Goal: Task Accomplishment & Management: Manage account settings

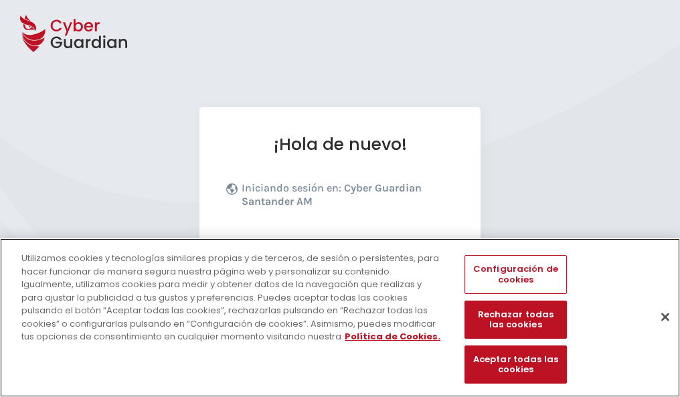
scroll to position [164, 0]
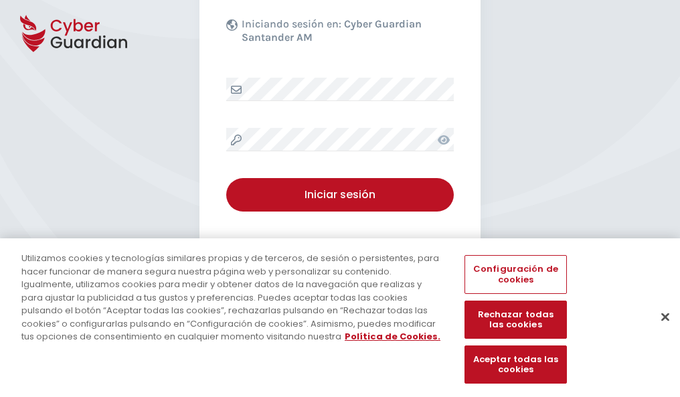
click at [659, 331] on button "Cerrar" at bounding box center [665, 316] width 29 height 29
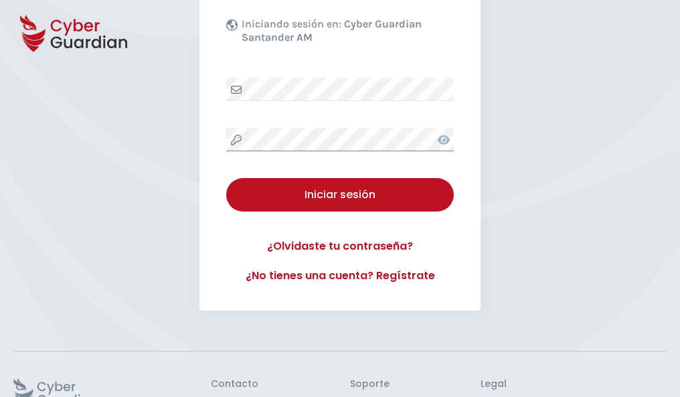
scroll to position [260, 0]
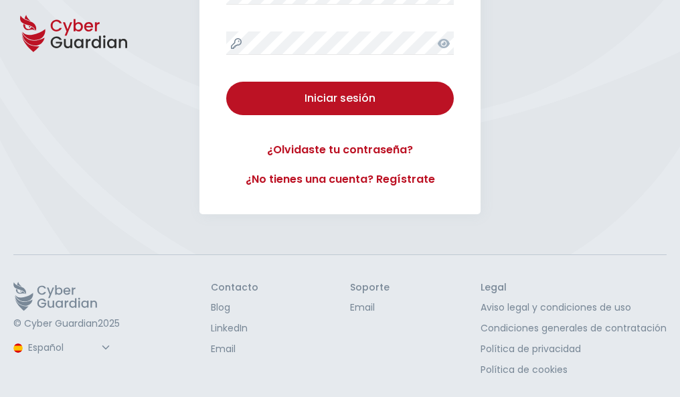
click at [226, 82] on button "Iniciar sesión" at bounding box center [340, 98] width 228 height 33
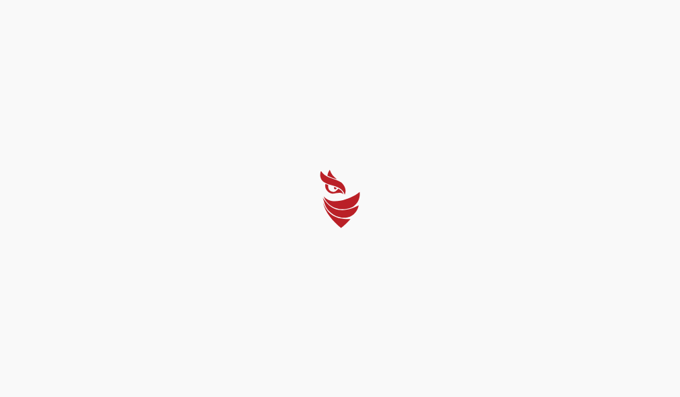
scroll to position [0, 0]
select select "Português (BR)"
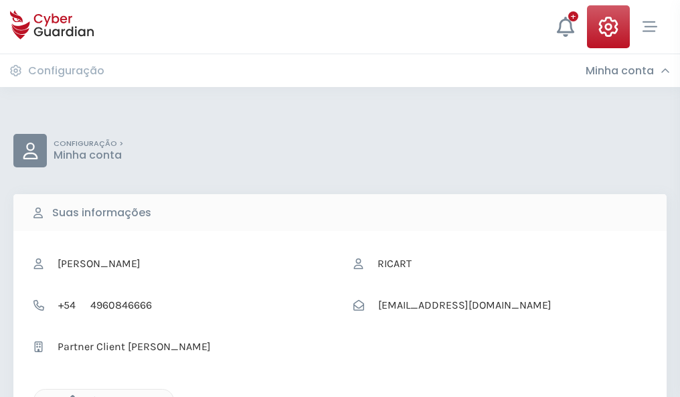
click at [69, 396] on icon "button" at bounding box center [69, 400] width 11 height 11
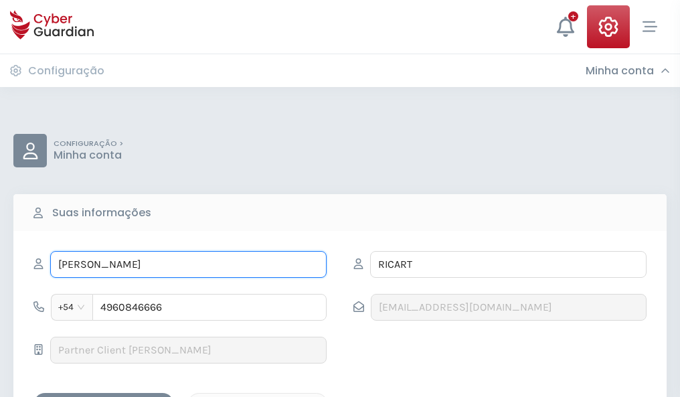
click at [188, 264] on input "OBDULIA" at bounding box center [188, 264] width 276 height 27
type input "O"
type input "Fito"
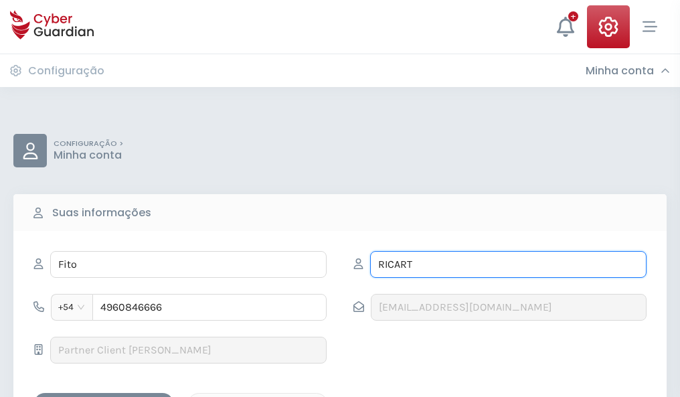
click at [508, 264] on input "RICART" at bounding box center [508, 264] width 276 height 27
type input "R"
type input "Benito"
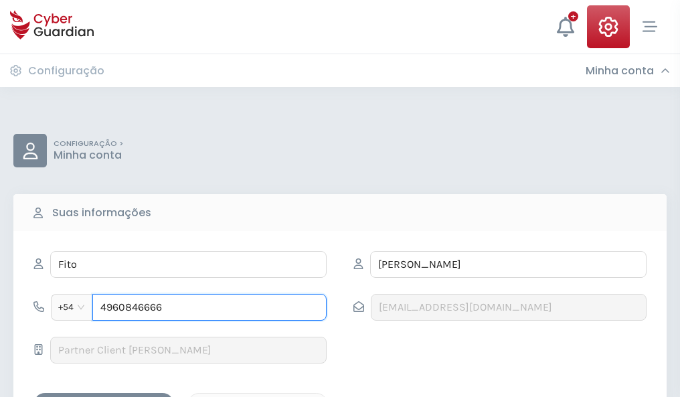
click at [210, 307] on input "4960846666" at bounding box center [209, 307] width 234 height 27
type input "4"
type input "4747983891"
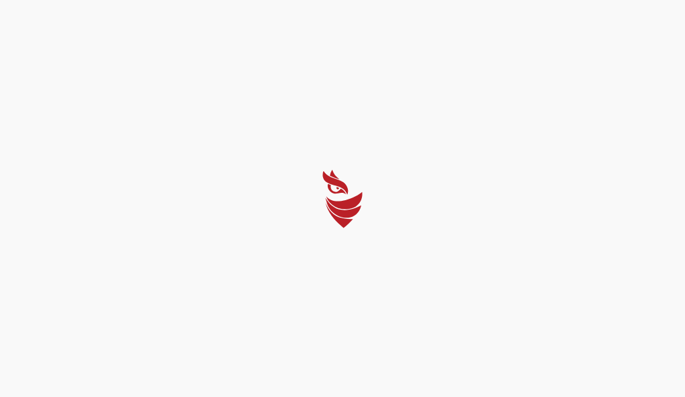
select select "Português (BR)"
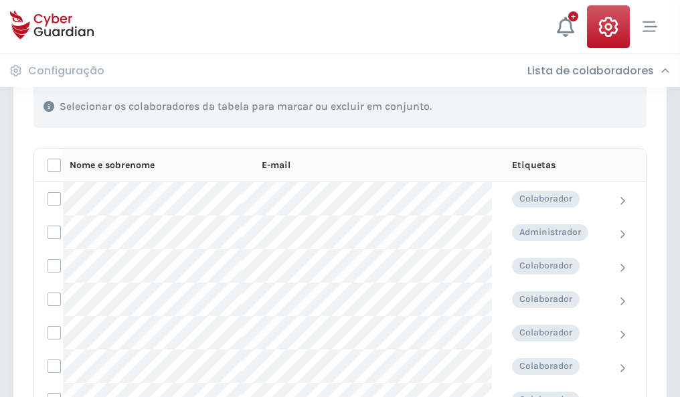
scroll to position [573, 0]
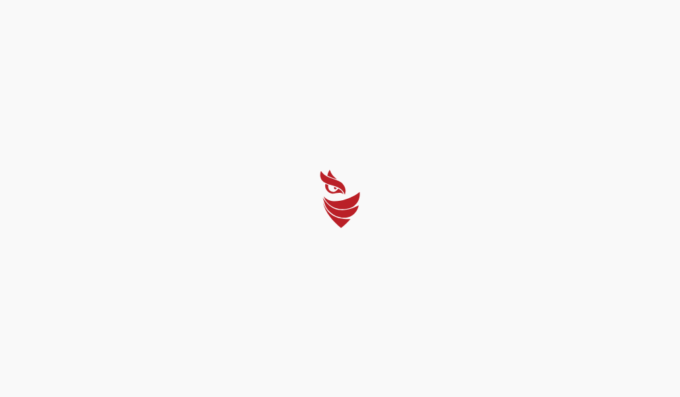
select select "Português (BR)"
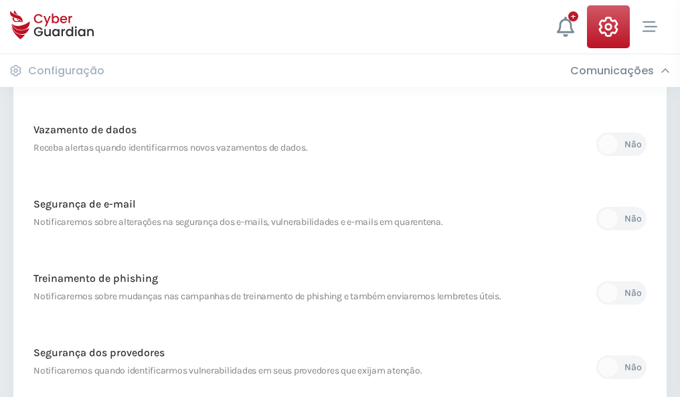
scroll to position [705, 0]
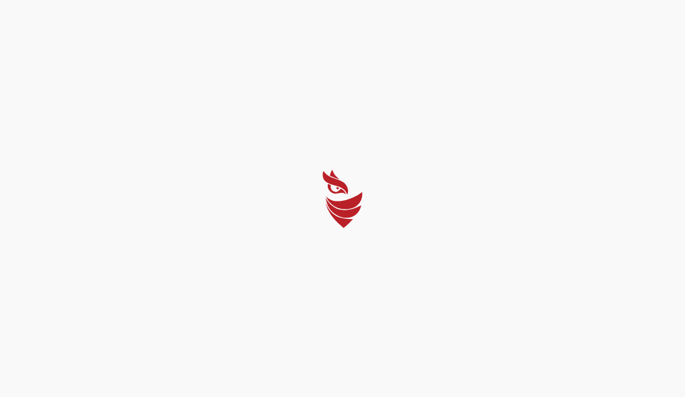
select select "Português (BR)"
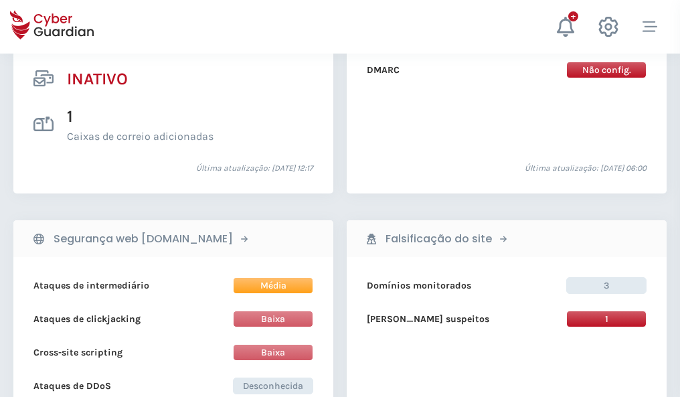
scroll to position [1327, 0]
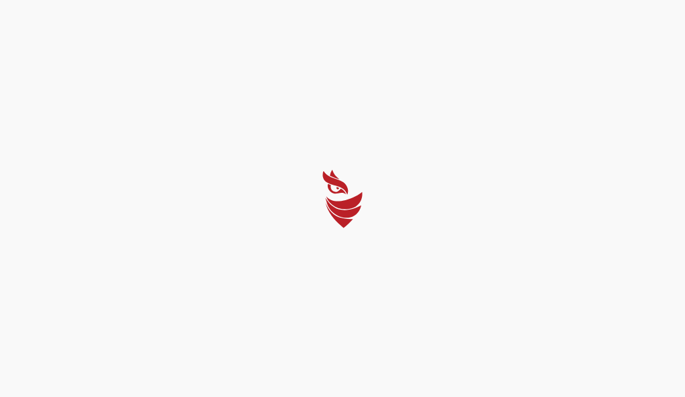
select select "Português (BR)"
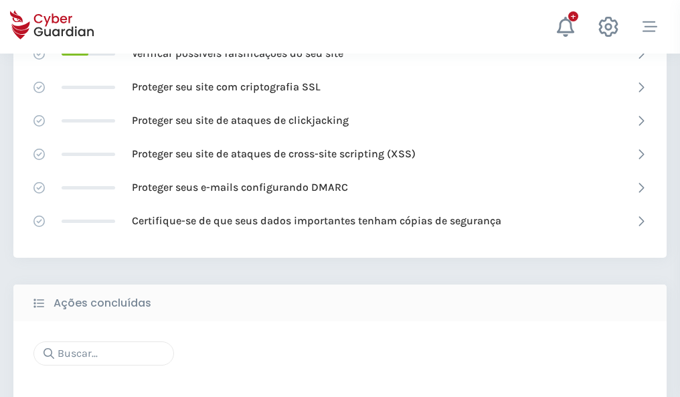
scroll to position [892, 0]
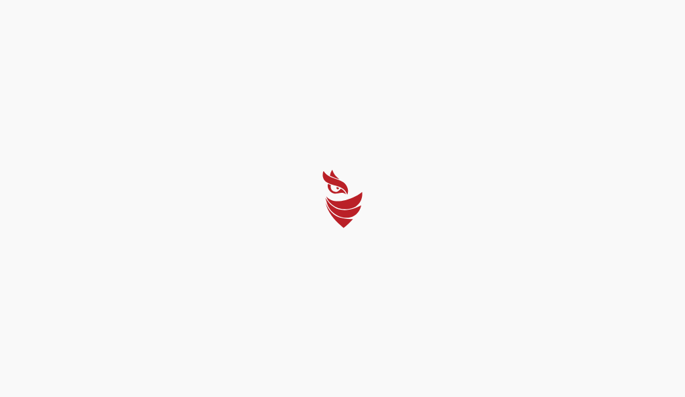
select select "Português (BR)"
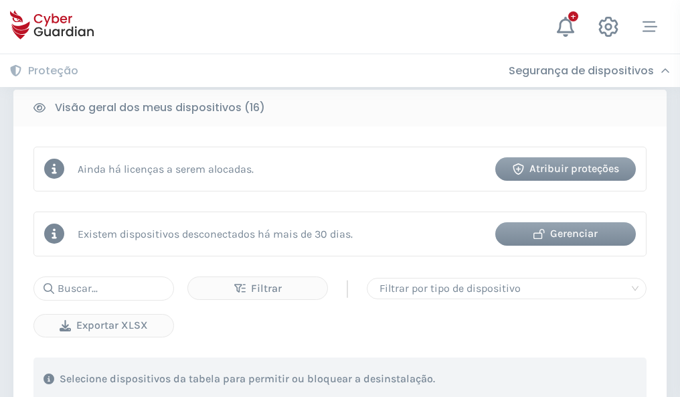
scroll to position [1248, 0]
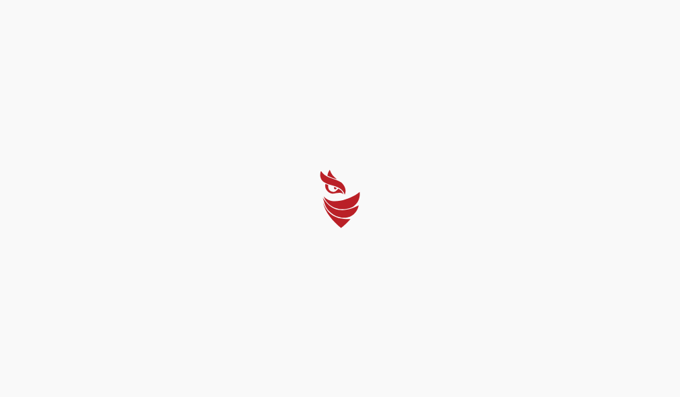
select select "Português (BR)"
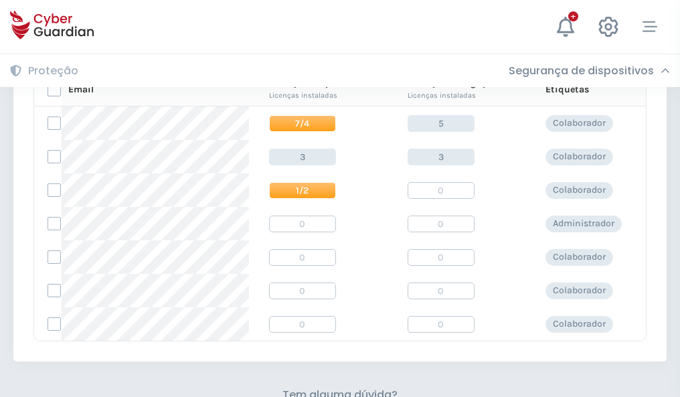
scroll to position [574, 0]
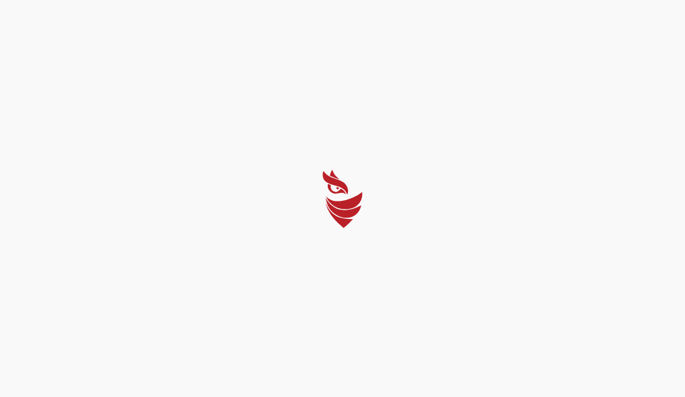
select select "Português (BR)"
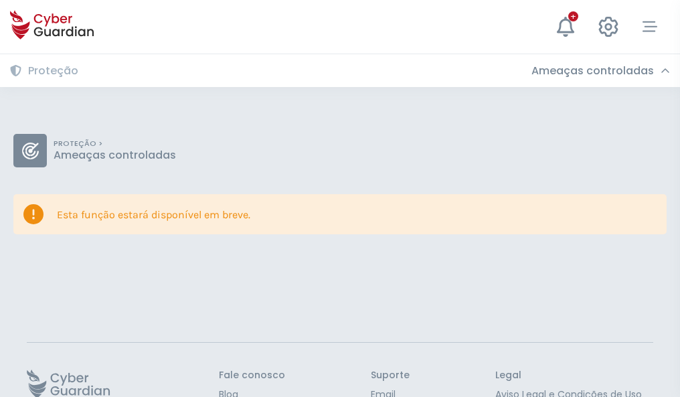
scroll to position [87, 0]
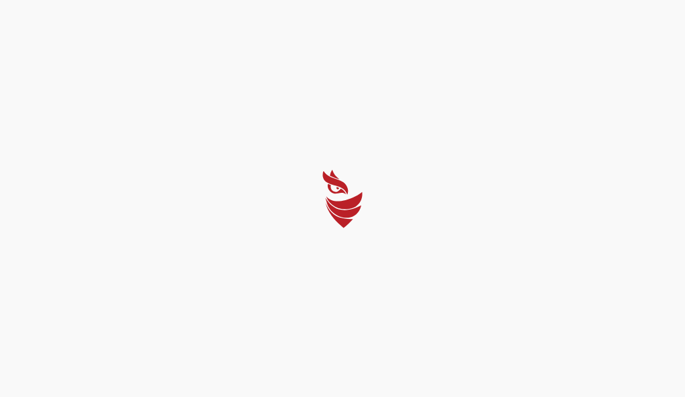
select select "Português (BR)"
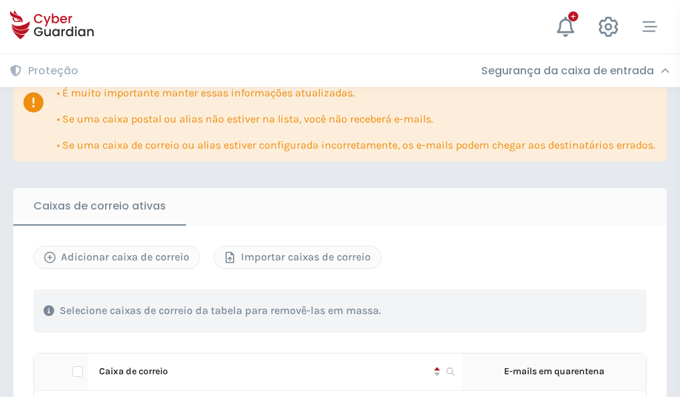
scroll to position [787, 0]
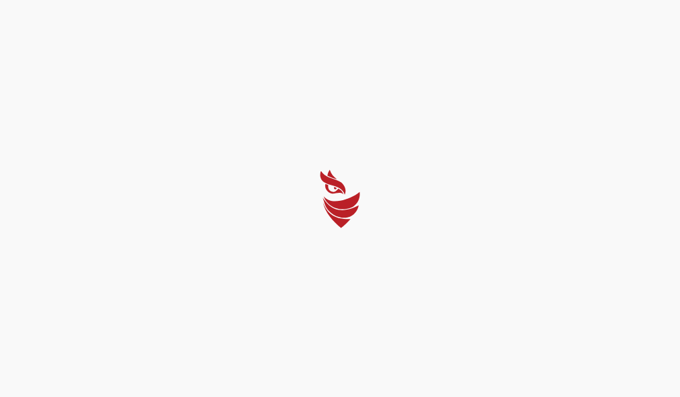
select select "Português (BR)"
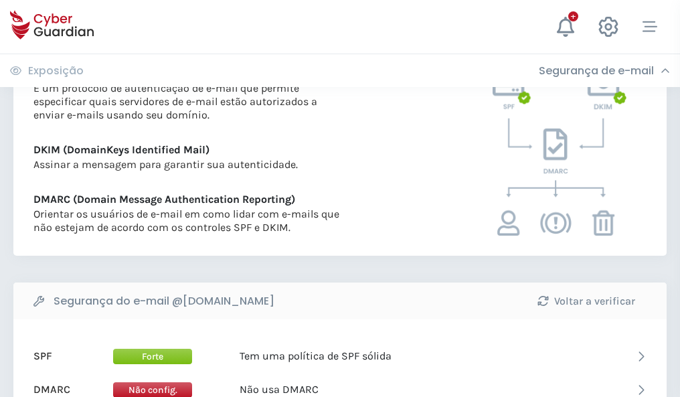
scroll to position [722, 0]
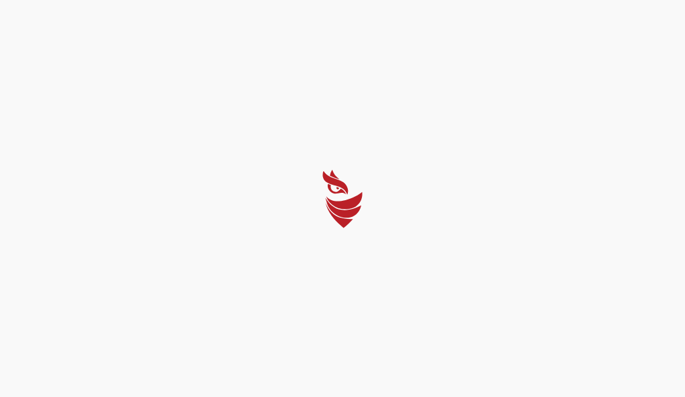
select select "Português (BR)"
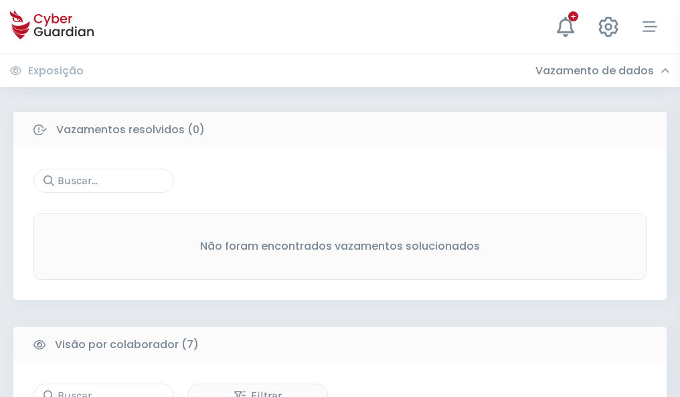
scroll to position [1107, 0]
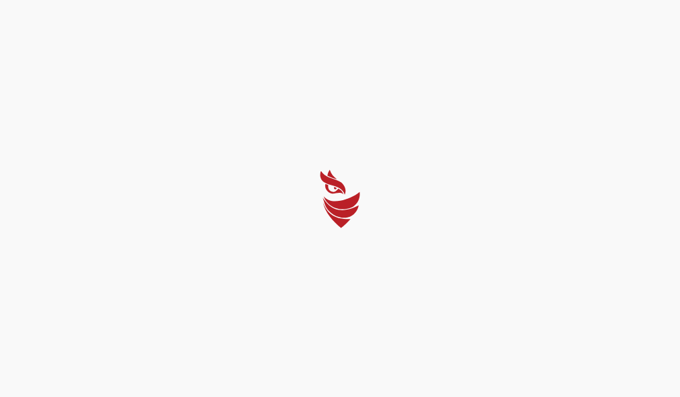
select select "Português (BR)"
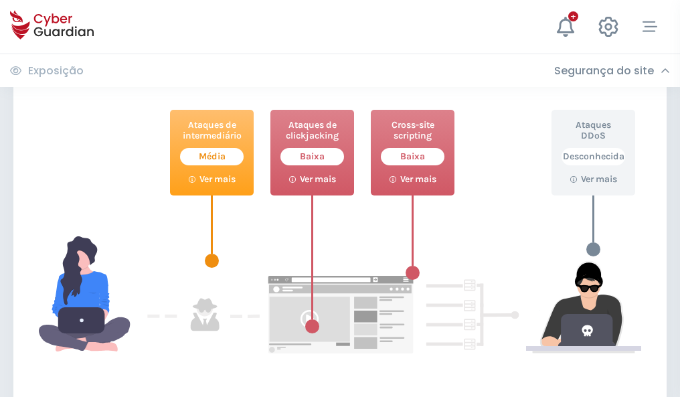
scroll to position [729, 0]
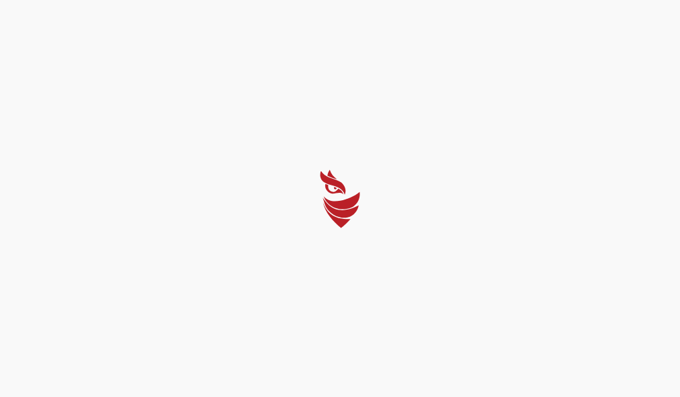
select select "Português (BR)"
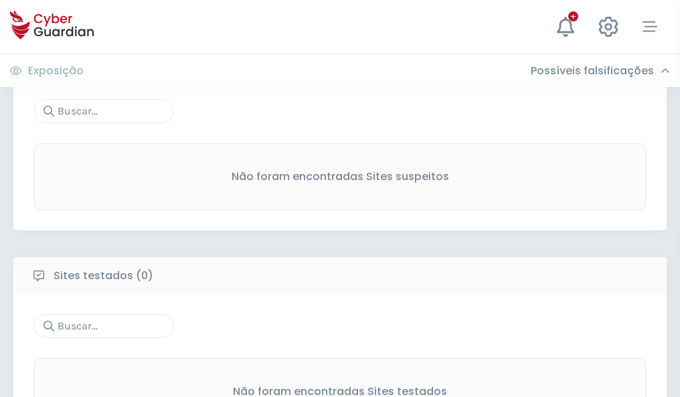
scroll to position [700, 0]
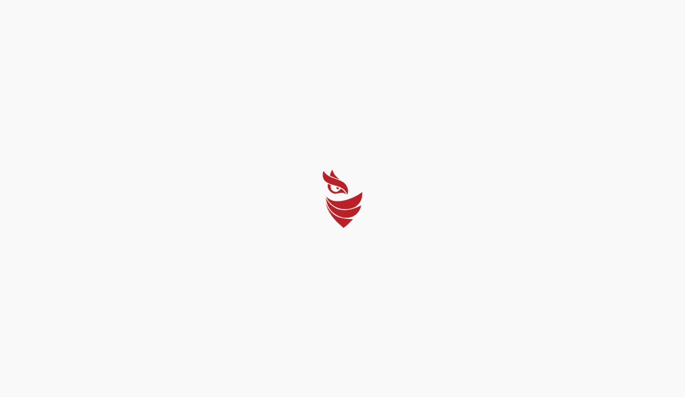
select select "Português (BR)"
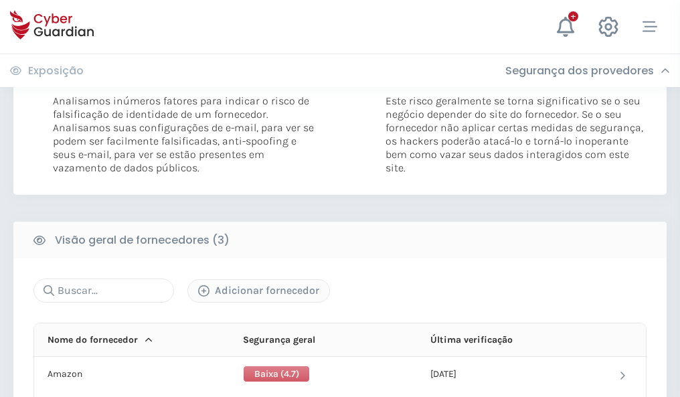
scroll to position [749, 0]
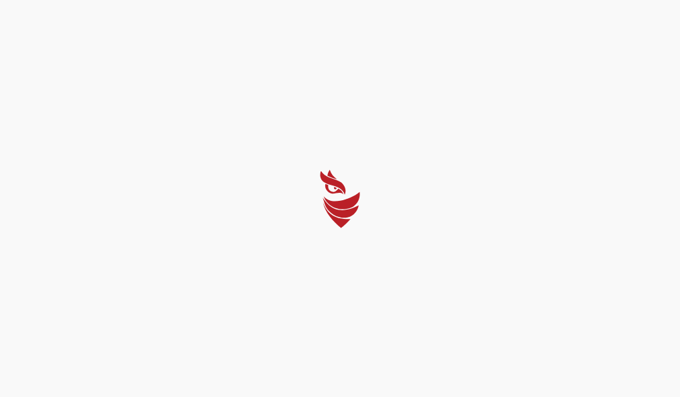
select select "Português (BR)"
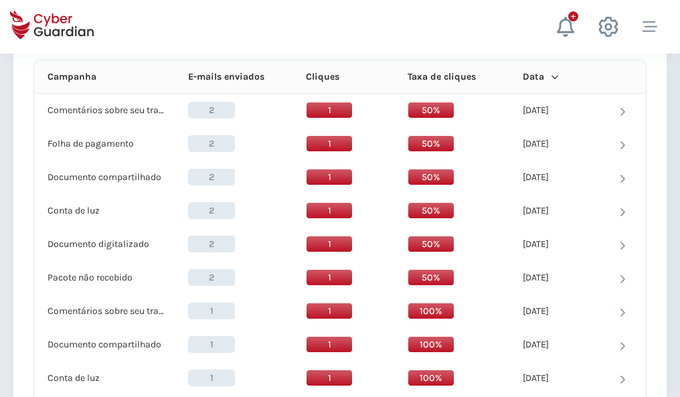
scroll to position [1200, 0]
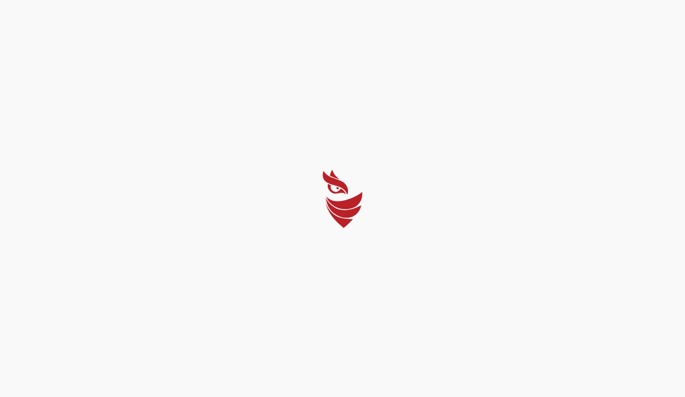
select select "Português (BR)"
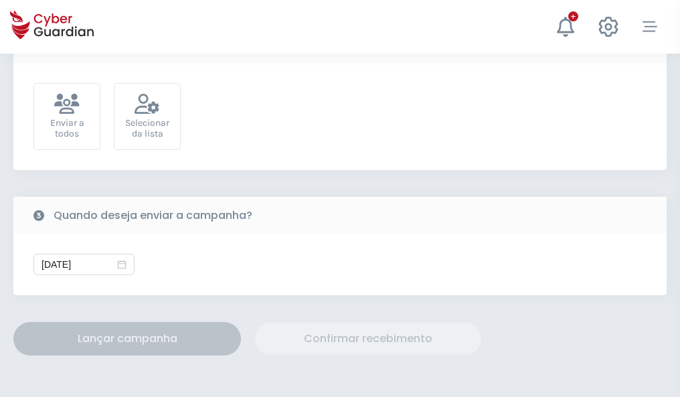
scroll to position [490, 0]
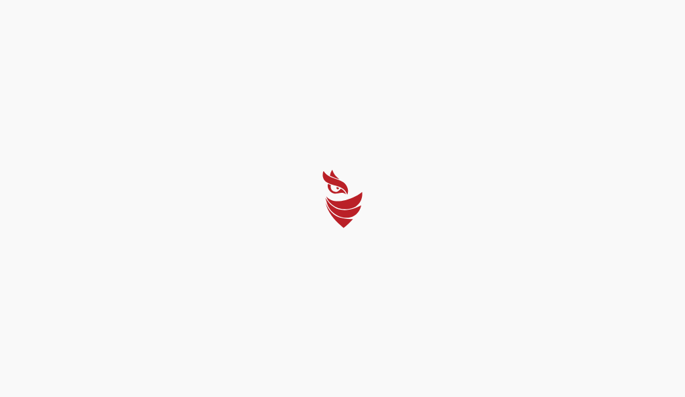
select select "Português (BR)"
